Goal: Obtain resource: Download file/media

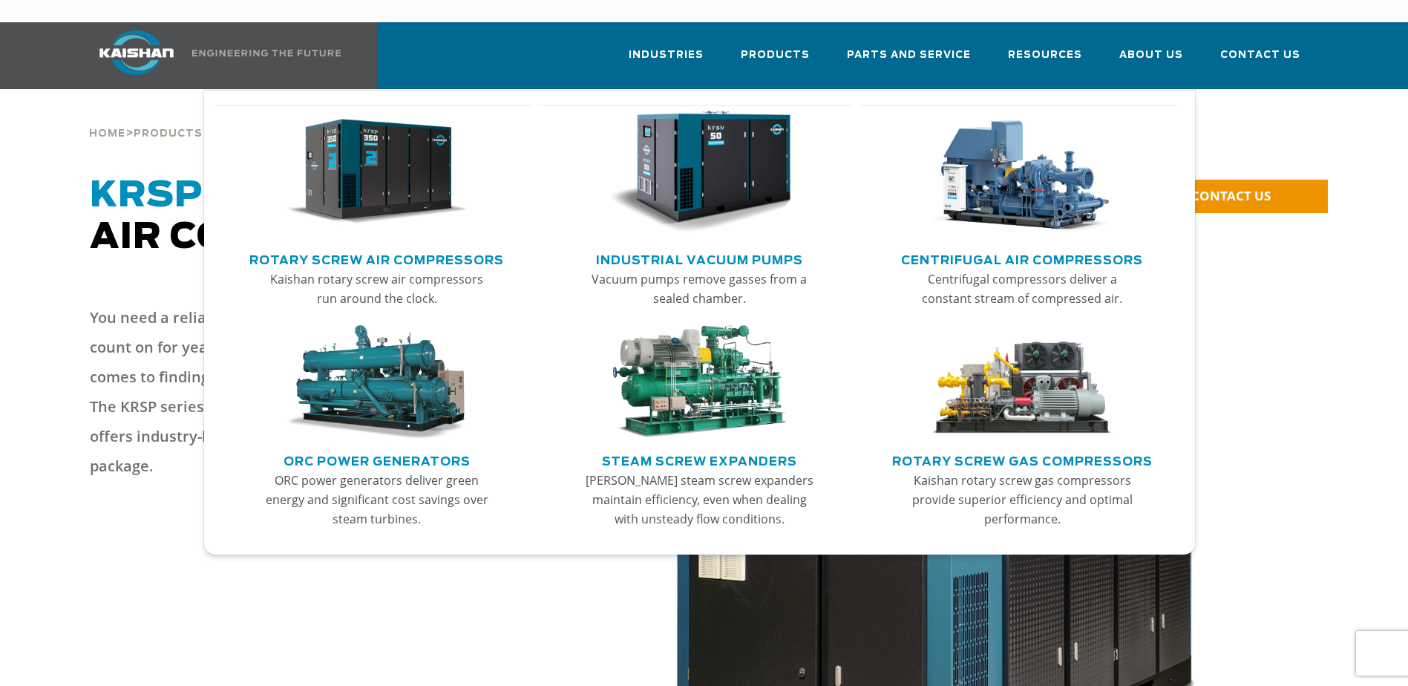
click at [422, 247] on link "Rotary Screw Air Compressors" at bounding box center [376, 258] width 255 height 22
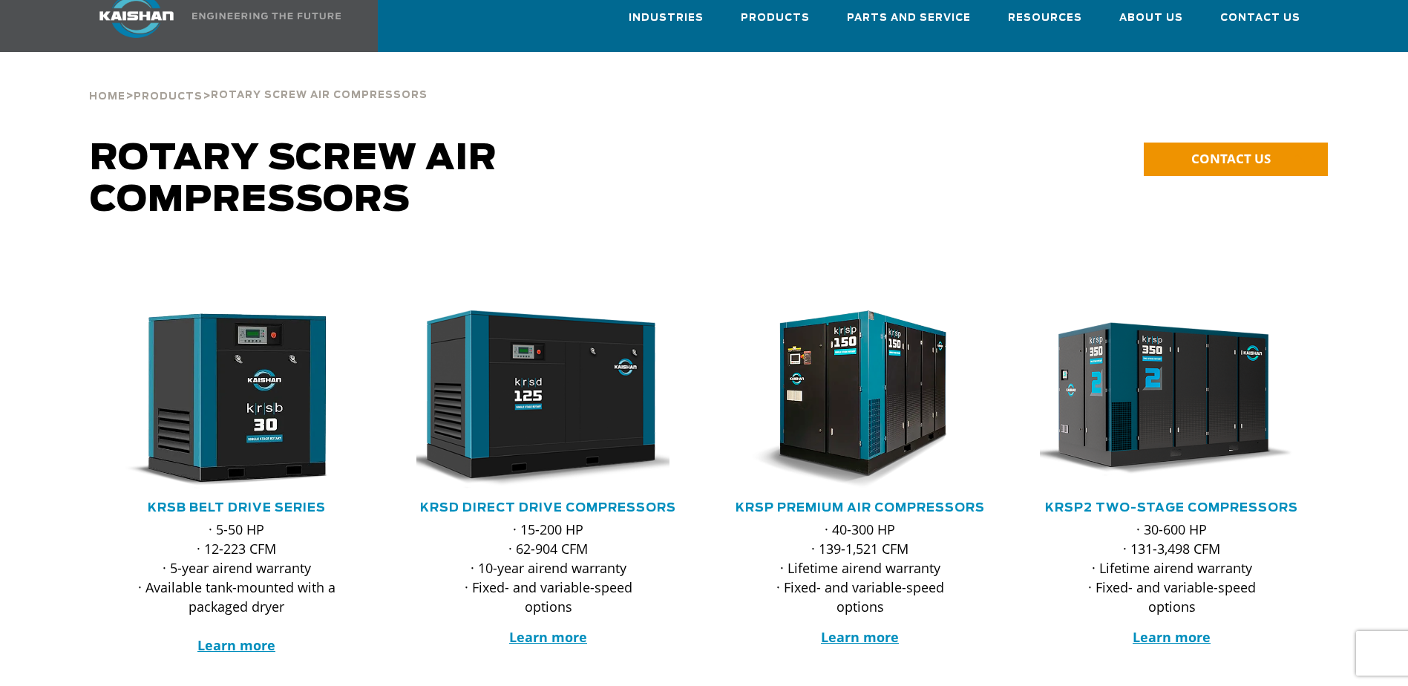
scroll to position [74, 0]
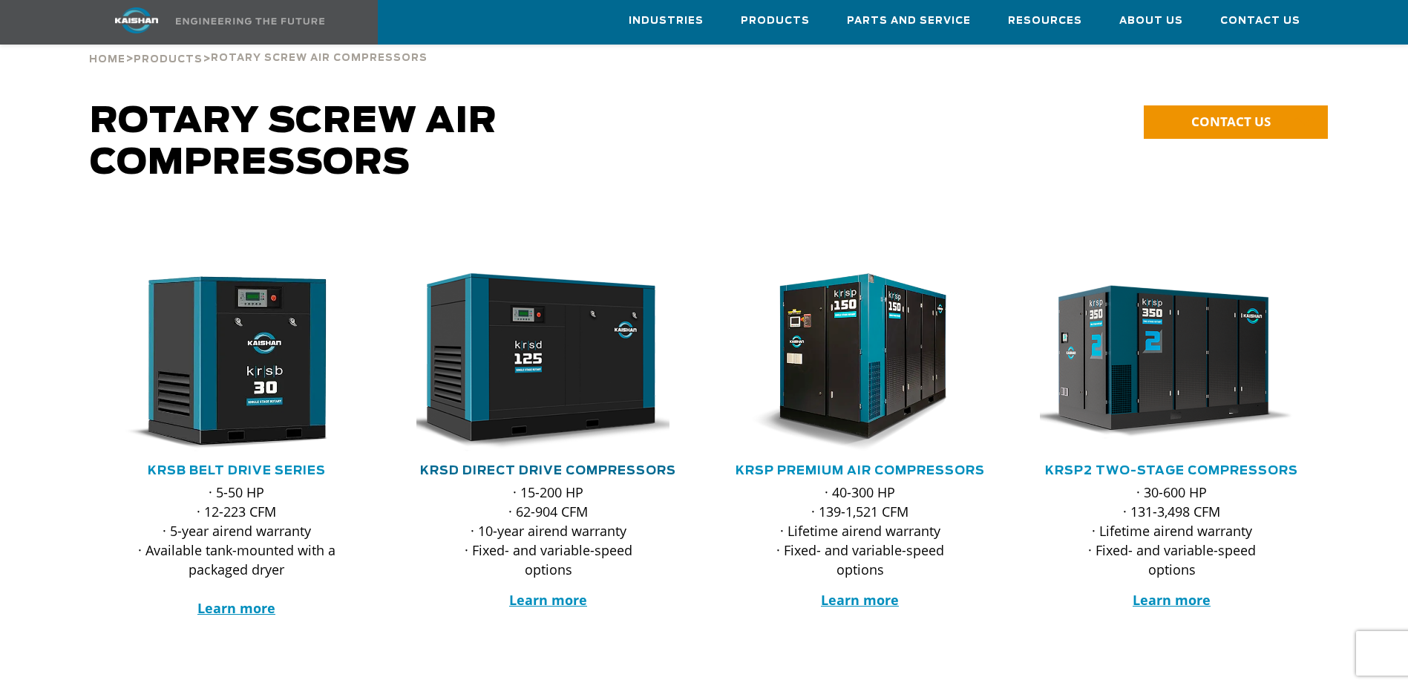
click at [595, 465] on link "KRSD Direct Drive Compressors" at bounding box center [548, 471] width 256 height 12
click at [927, 465] on link "KRSP Premium Air Compressors" at bounding box center [860, 471] width 249 height 12
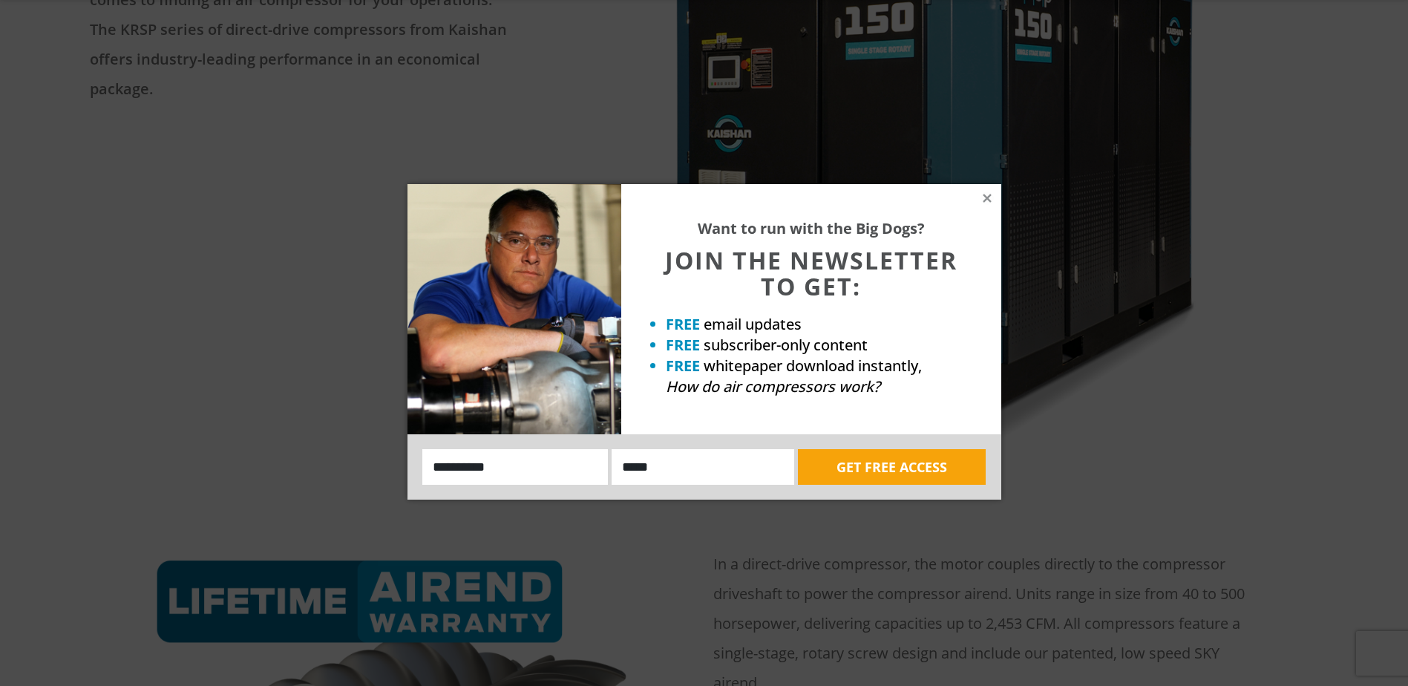
scroll to position [445, 0]
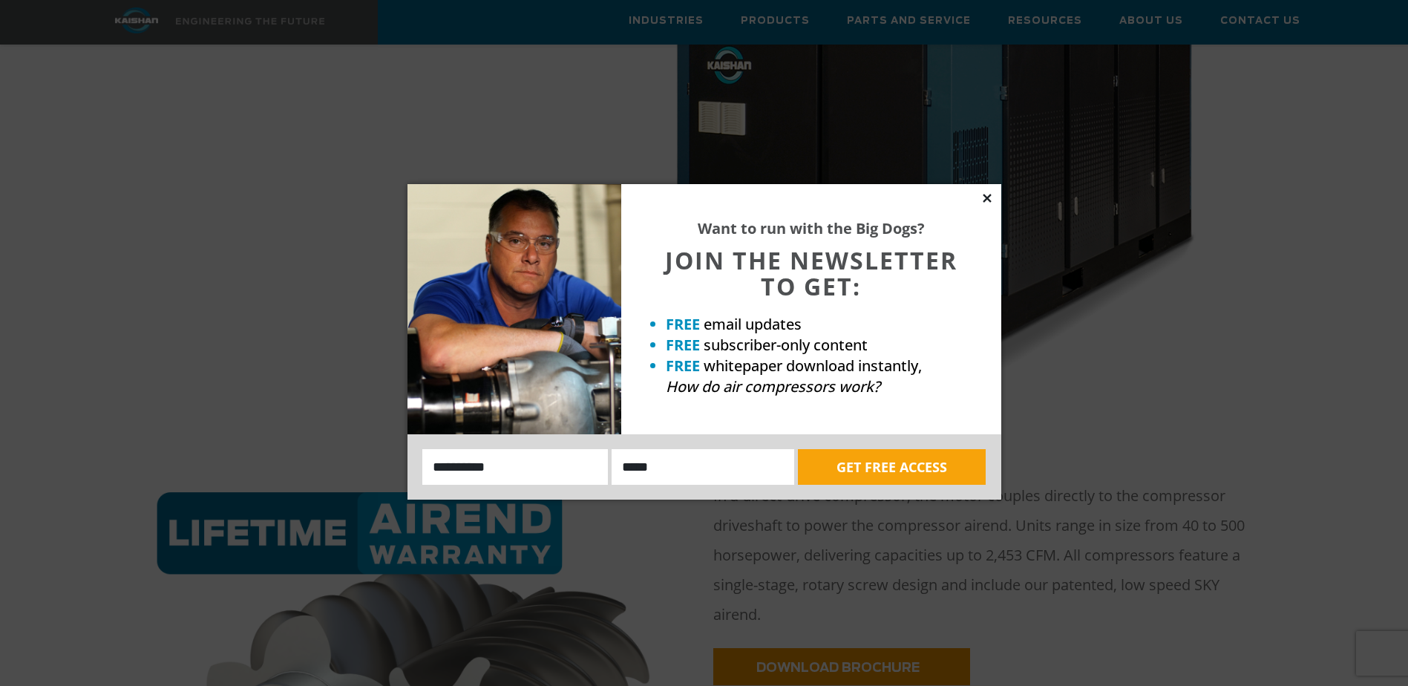
click at [984, 197] on icon at bounding box center [987, 198] width 13 height 13
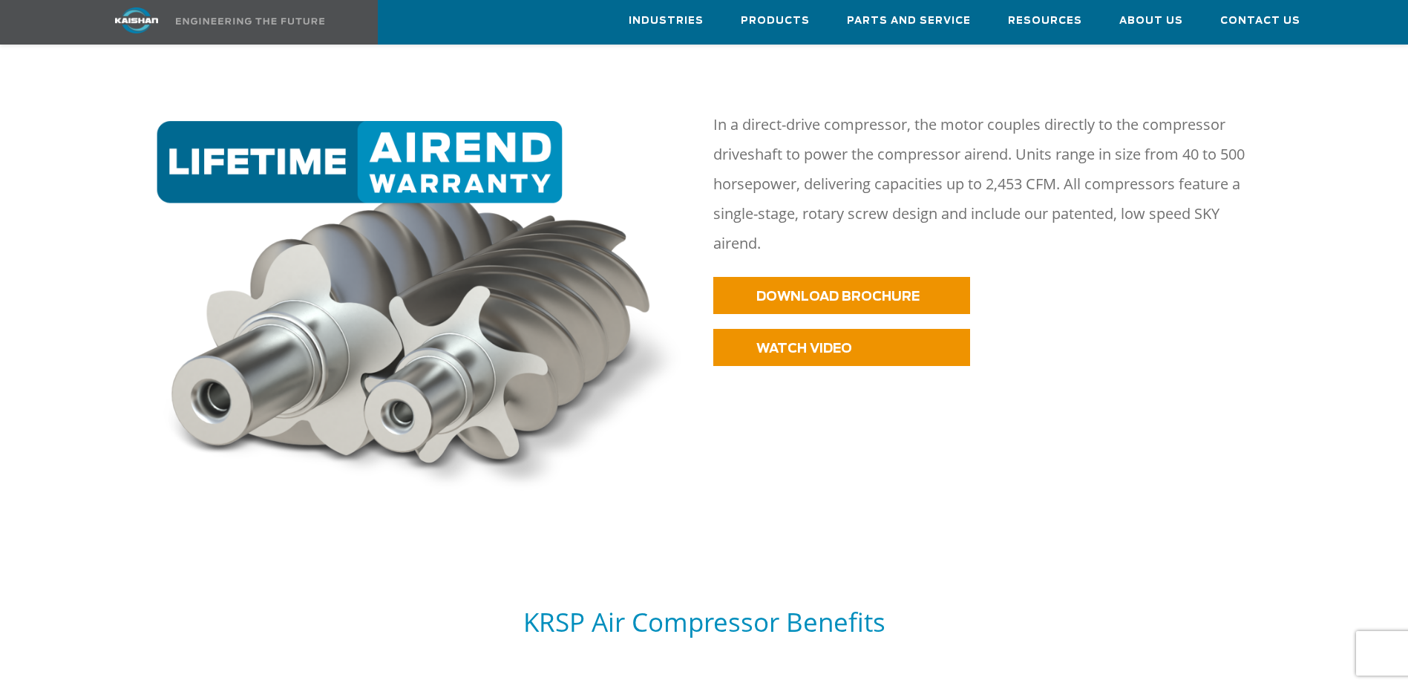
scroll to position [742, 0]
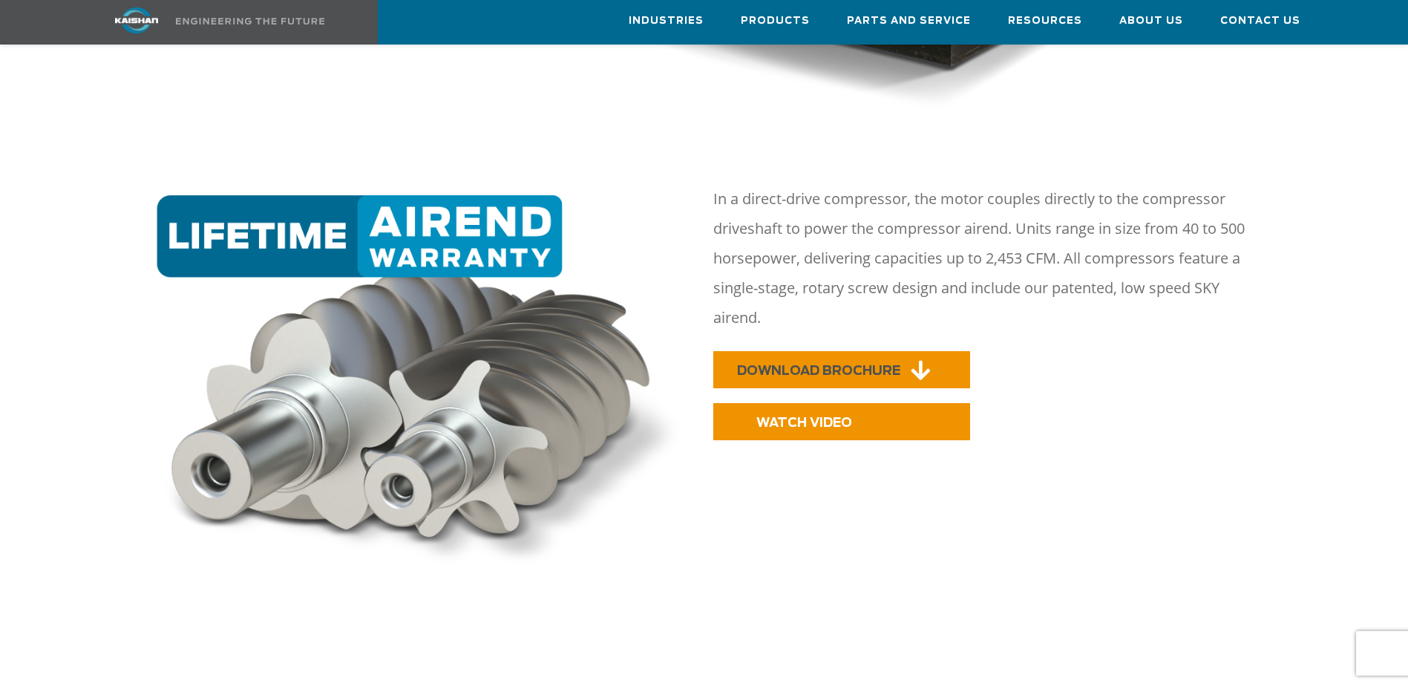
click at [924, 359] on icon at bounding box center [920, 370] width 19 height 22
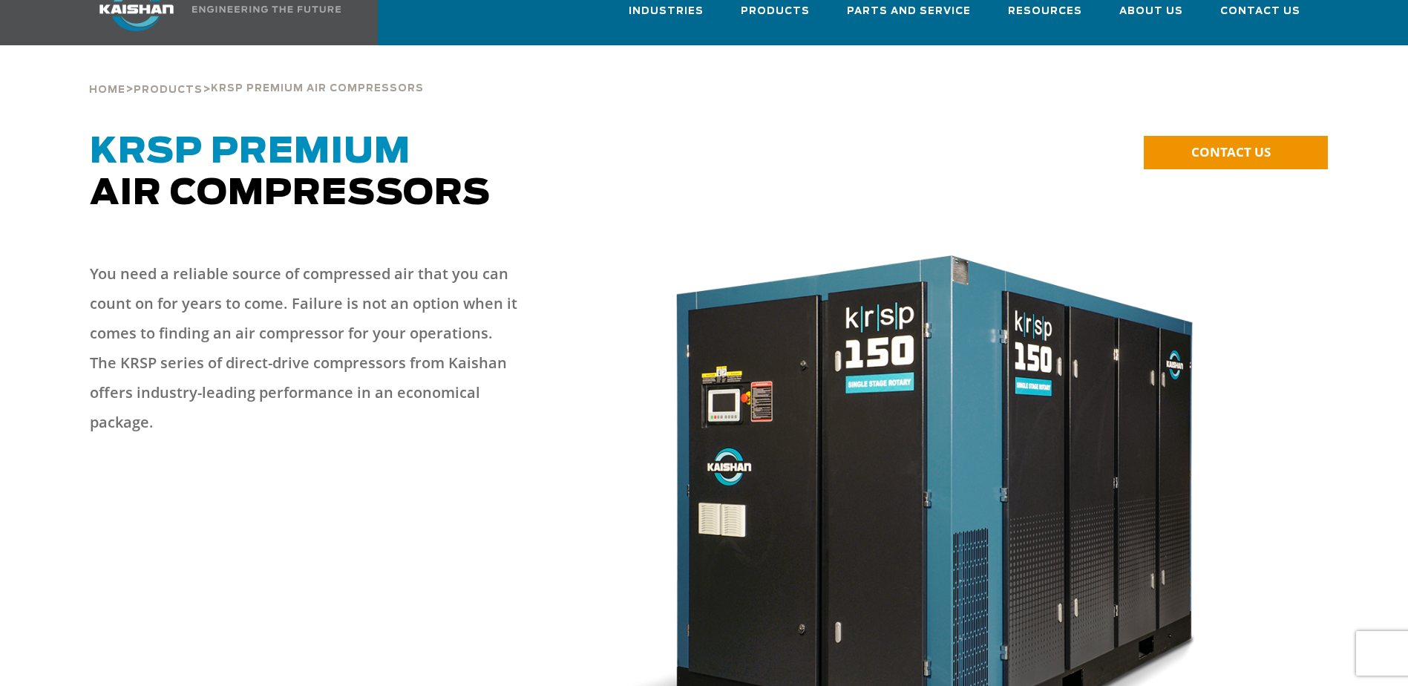
scroll to position [0, 0]
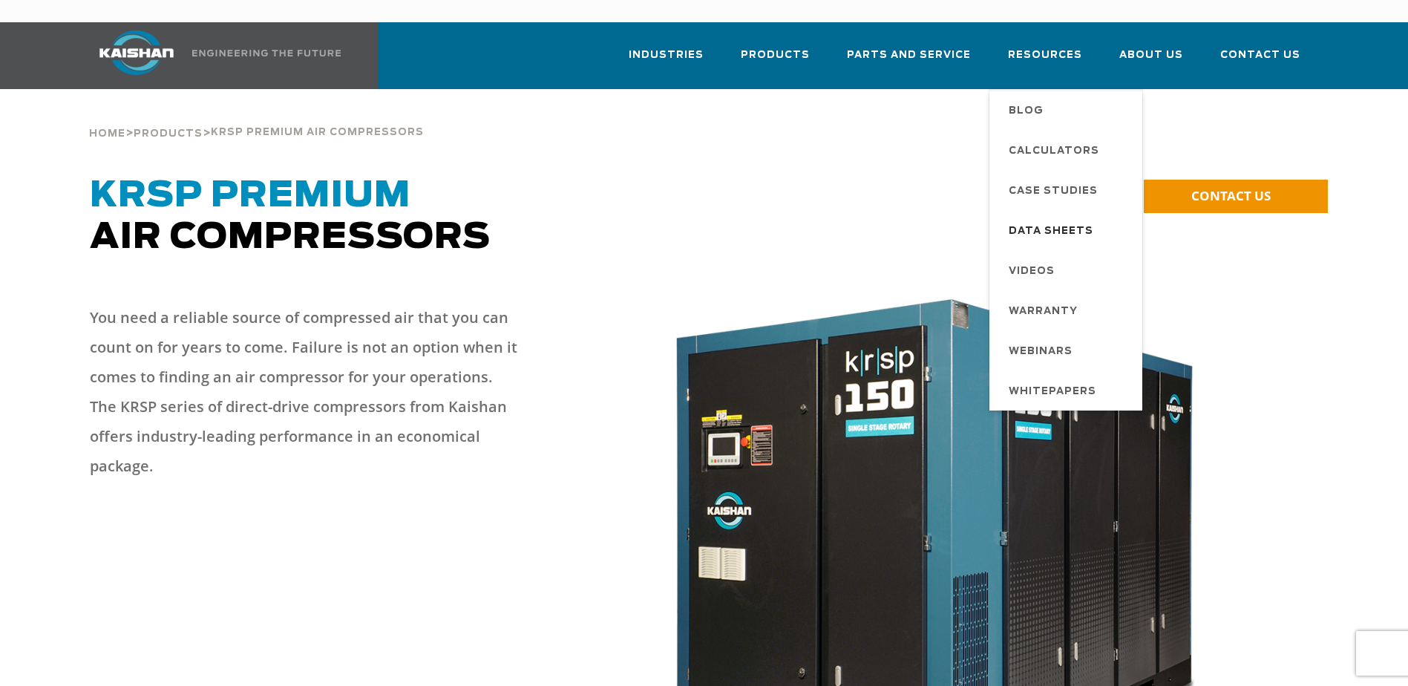
click at [1075, 219] on span "Data Sheets" at bounding box center [1051, 231] width 85 height 25
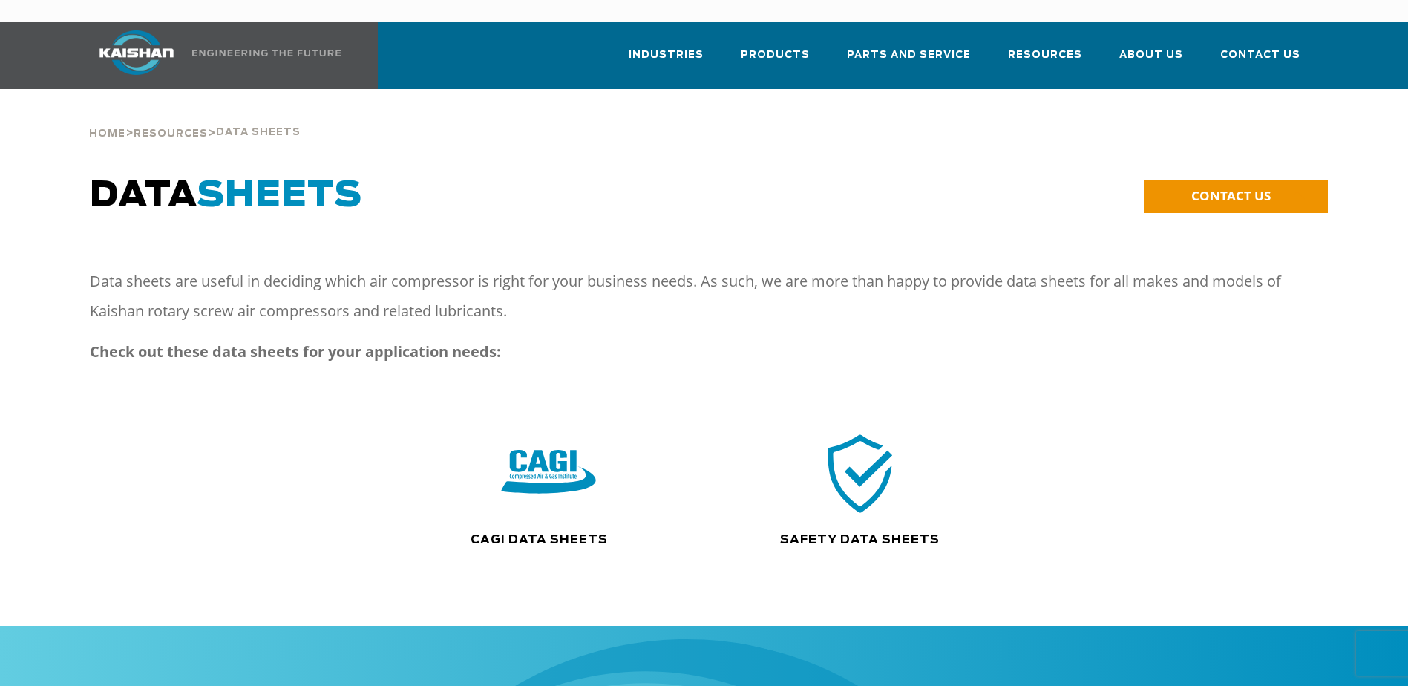
click at [575, 478] on img at bounding box center [548, 473] width 95 height 96
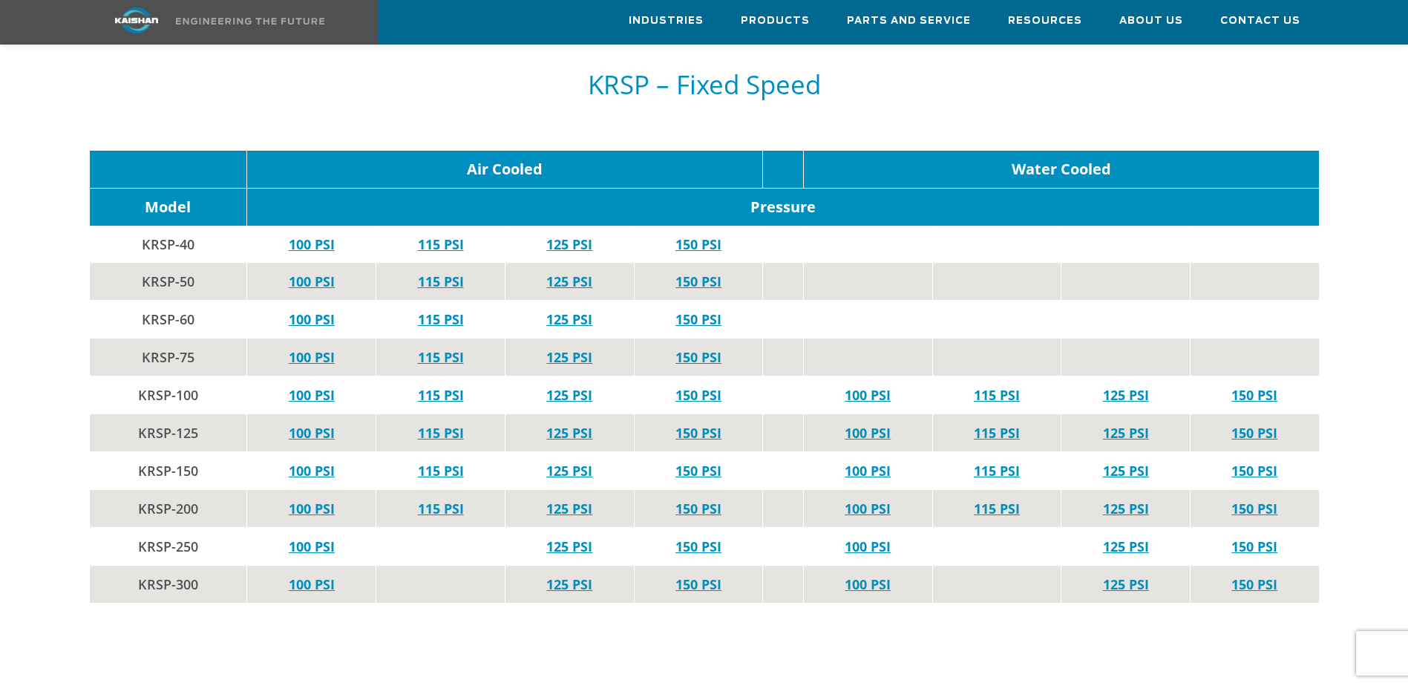
scroll to position [2672, 0]
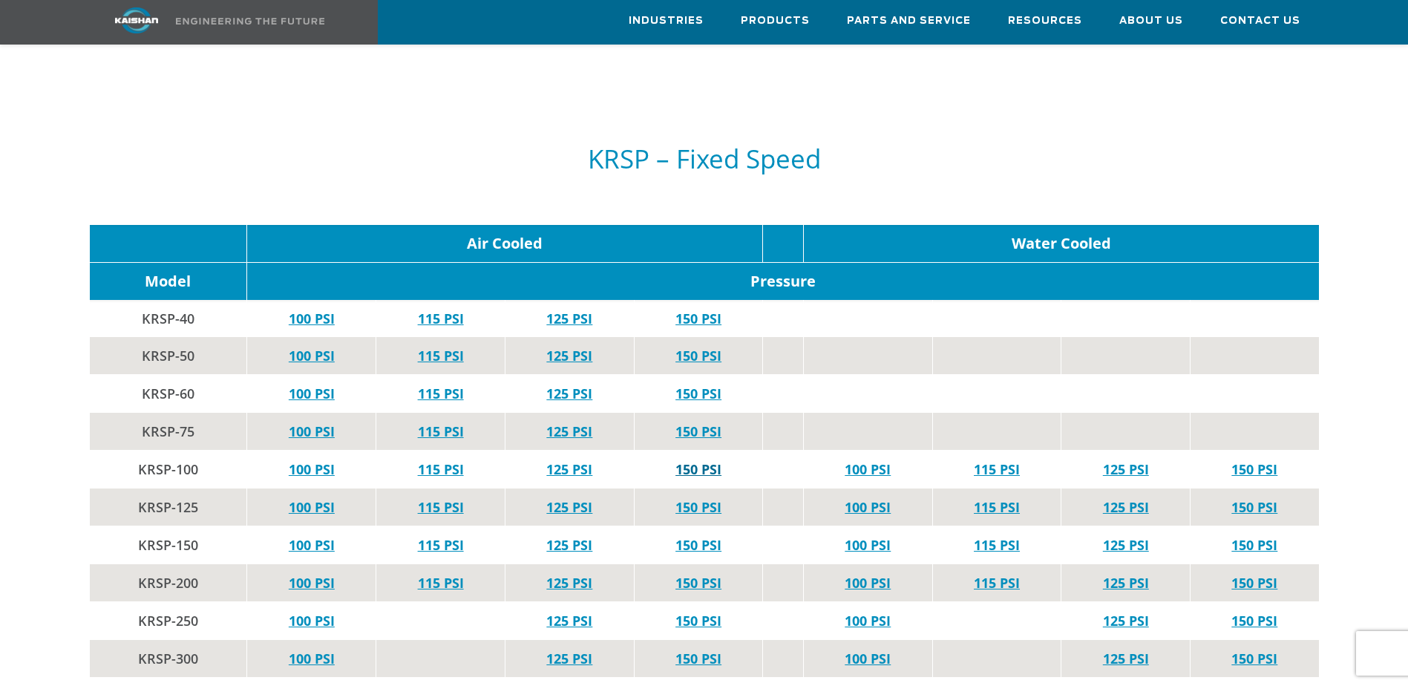
click at [702, 460] on link "150 PSI" at bounding box center [699, 469] width 46 height 18
